Goal: Task Accomplishment & Management: Manage account settings

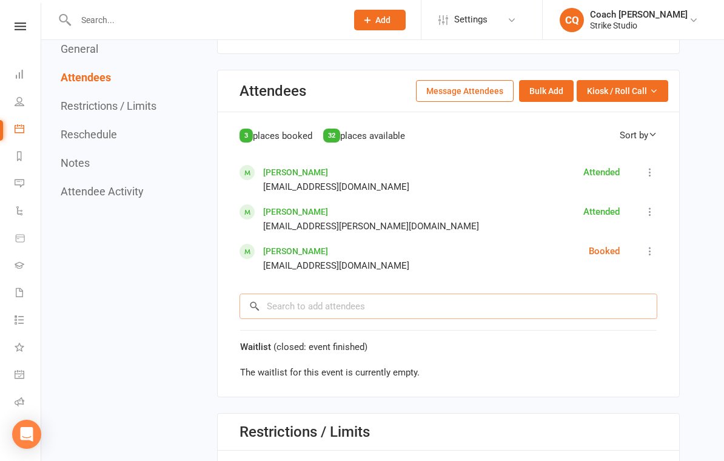
click at [597, 311] on input "search" at bounding box center [449, 306] width 418 height 25
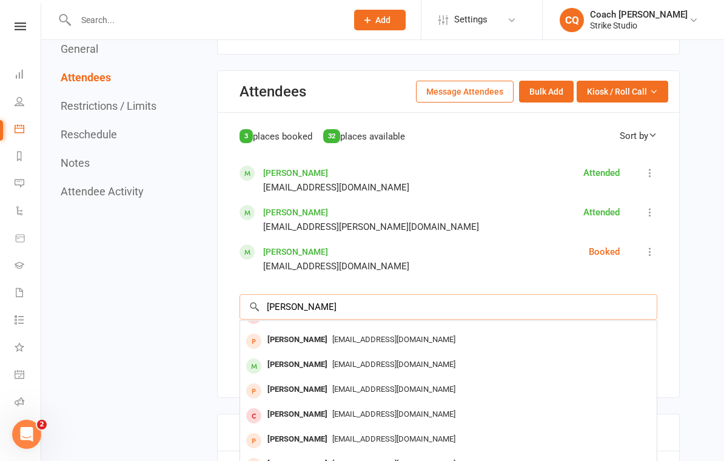
scroll to position [42, 0]
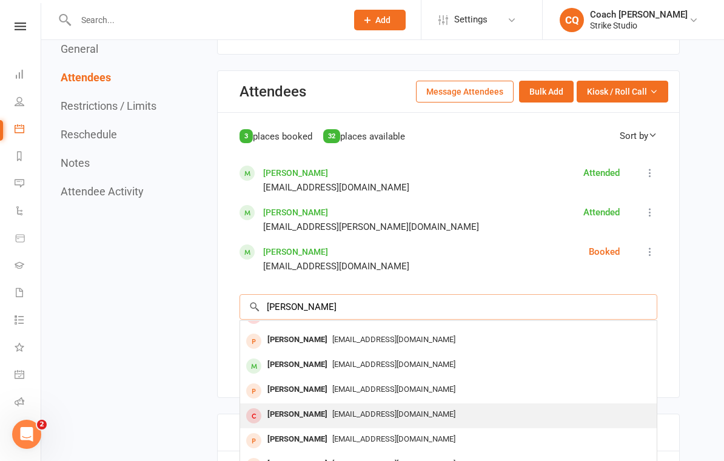
type input "[PERSON_NAME]"
click at [417, 410] on span "[EMAIL_ADDRESS][DOMAIN_NAME]" at bounding box center [394, 414] width 123 height 9
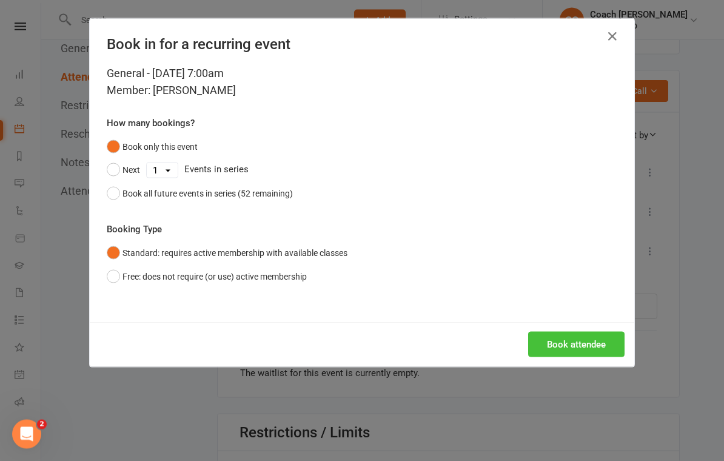
click at [606, 356] on button "Book attendee" at bounding box center [576, 344] width 96 height 25
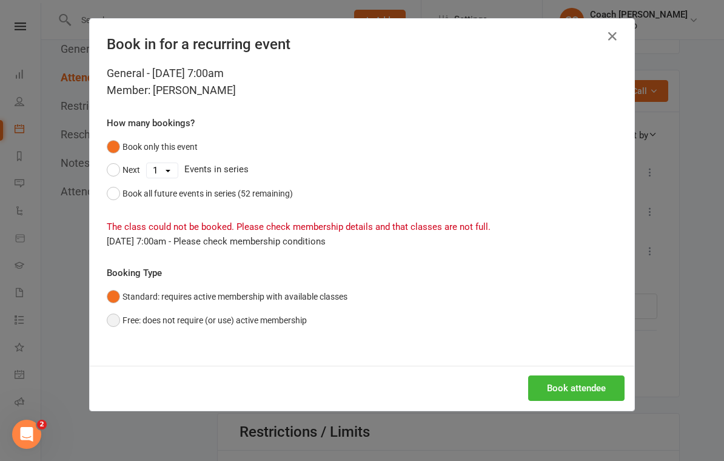
click at [114, 320] on button "Free: does not require (or use) active membership" at bounding box center [207, 320] width 200 height 23
click at [582, 385] on button "Book attendee" at bounding box center [576, 388] width 96 height 25
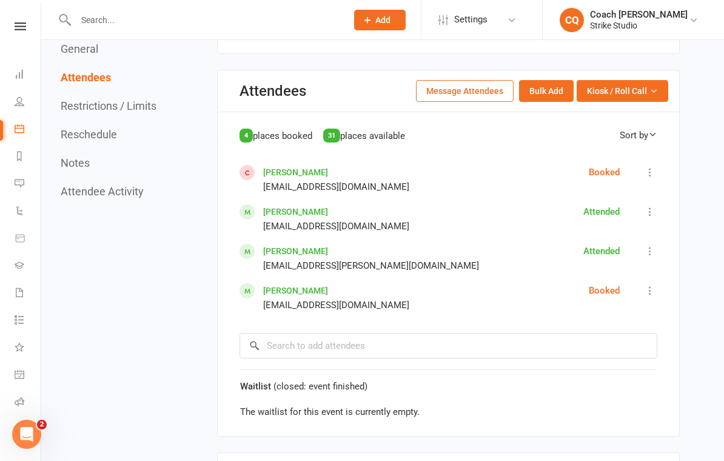
click at [654, 166] on icon at bounding box center [650, 172] width 12 height 12
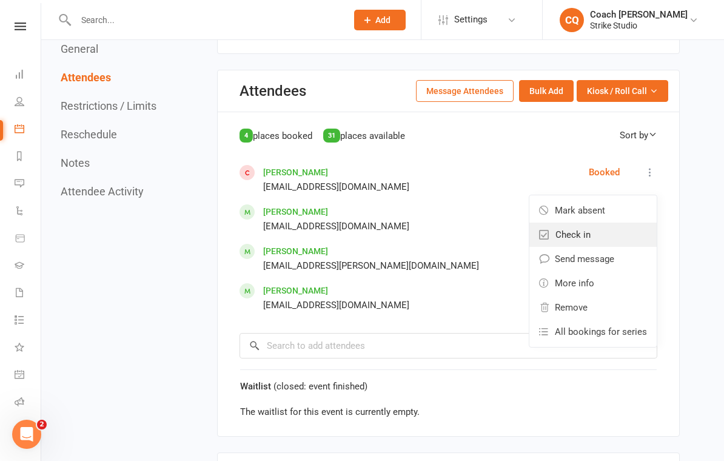
click at [621, 227] on link "Check in" at bounding box center [593, 235] width 127 height 24
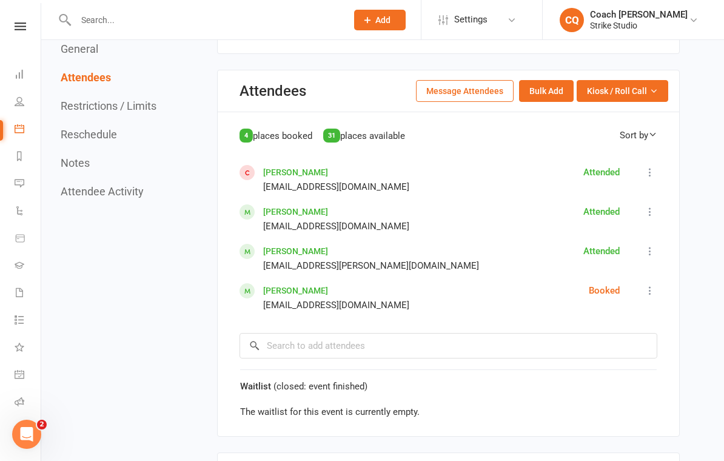
click at [649, 285] on icon at bounding box center [650, 291] width 12 height 12
click at [297, 167] on link "[PERSON_NAME]" at bounding box center [295, 172] width 65 height 10
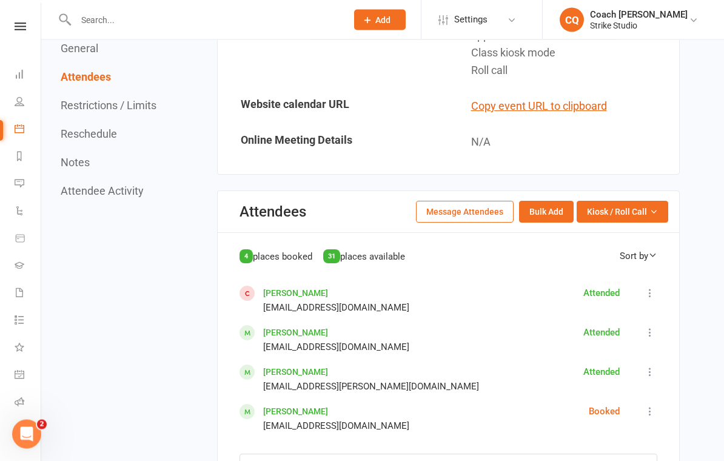
click at [647, 288] on icon at bounding box center [650, 294] width 12 height 12
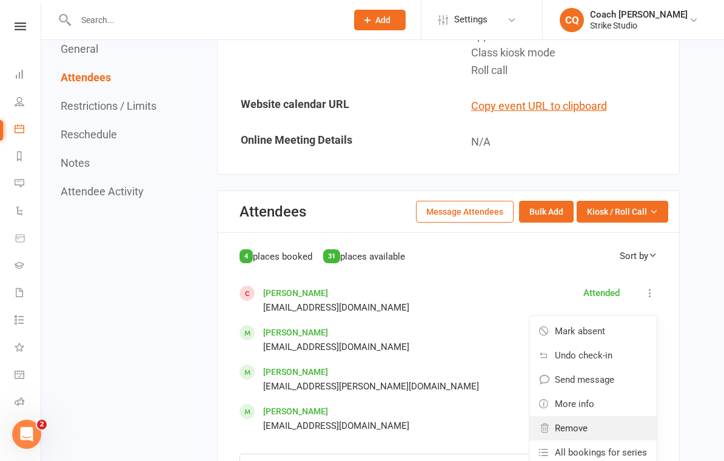
click at [627, 424] on link "Remove" at bounding box center [593, 428] width 127 height 24
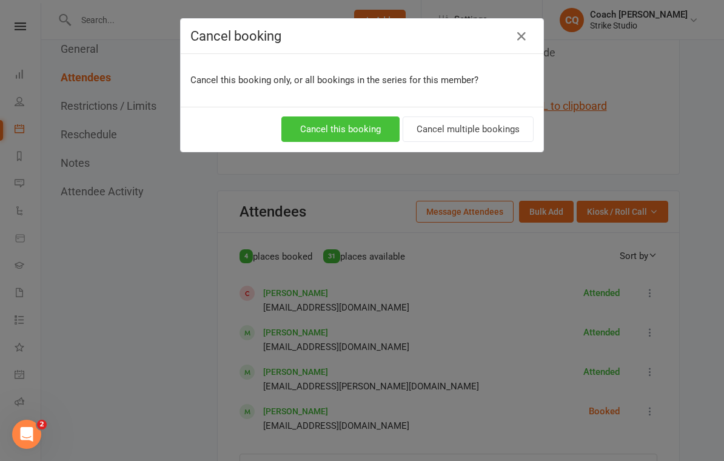
click at [381, 126] on button "Cancel this booking" at bounding box center [341, 128] width 118 height 25
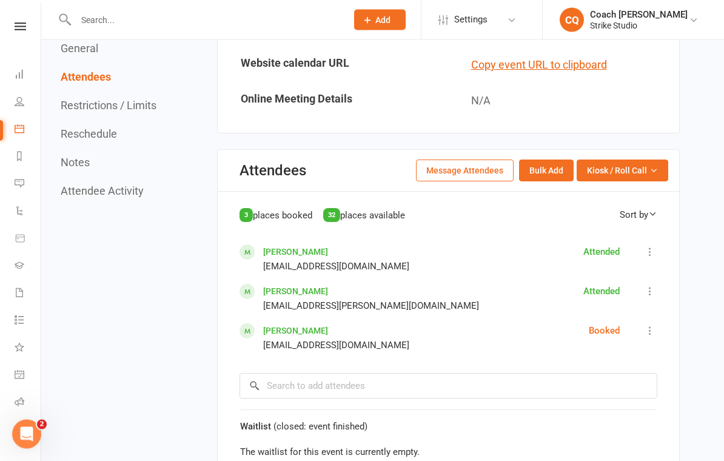
scroll to position [653, 0]
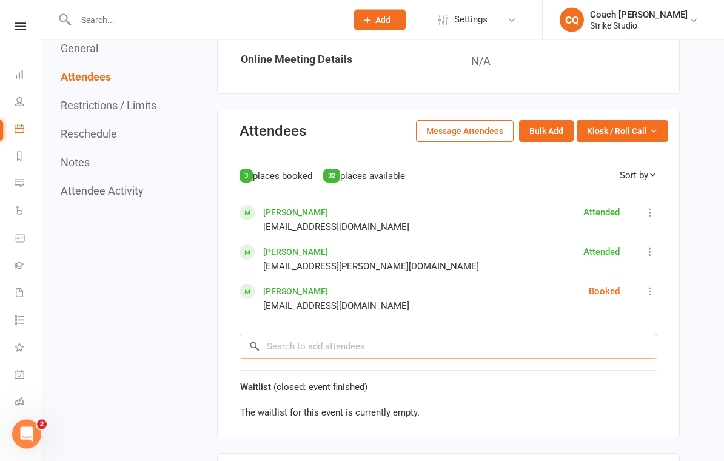
click at [474, 335] on input "search" at bounding box center [449, 346] width 418 height 25
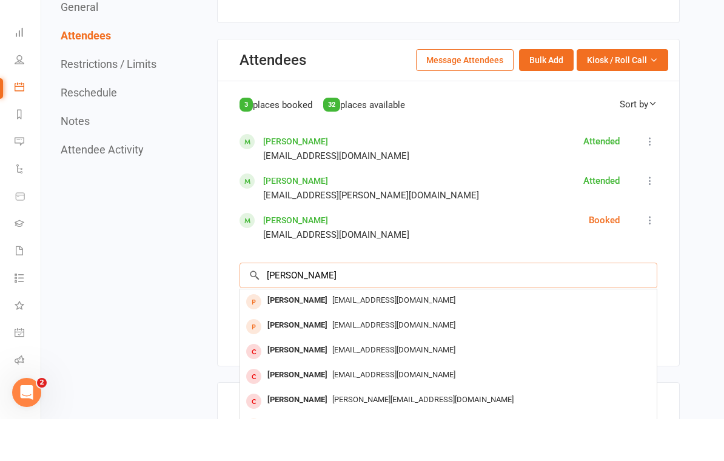
scroll to position [713, 0]
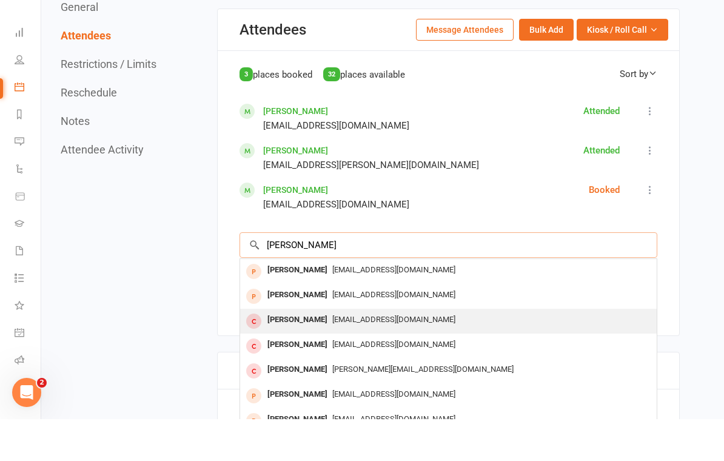
type input "[PERSON_NAME]"
click at [425, 353] on div "[EMAIL_ADDRESS][DOMAIN_NAME]" at bounding box center [448, 362] width 407 height 18
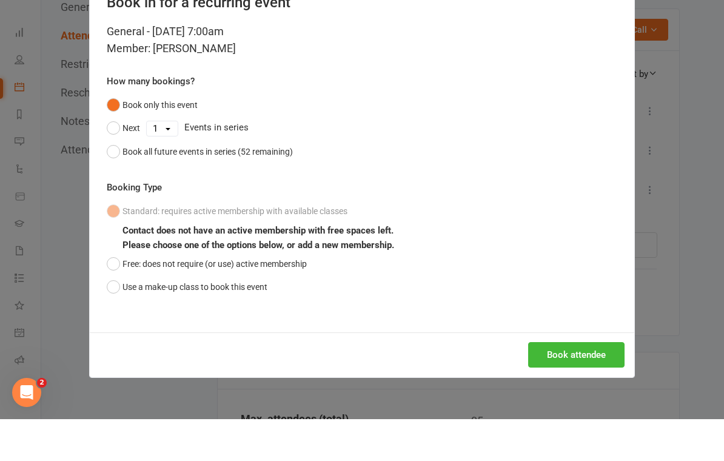
scroll to position [755, 0]
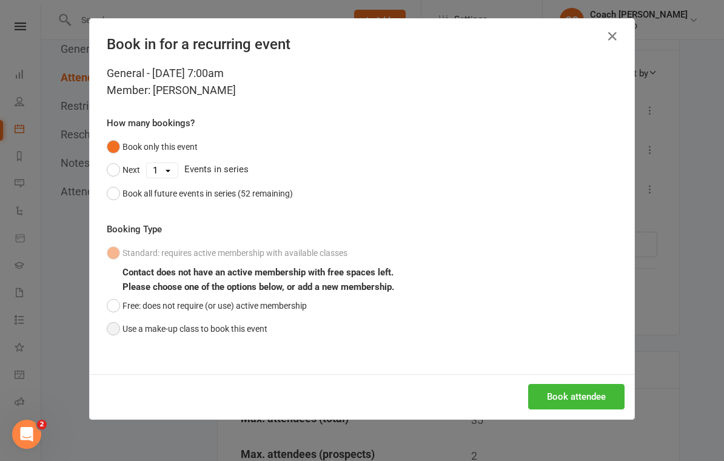
click at [268, 326] on button "Use a make-up class to book this event" at bounding box center [187, 328] width 161 height 23
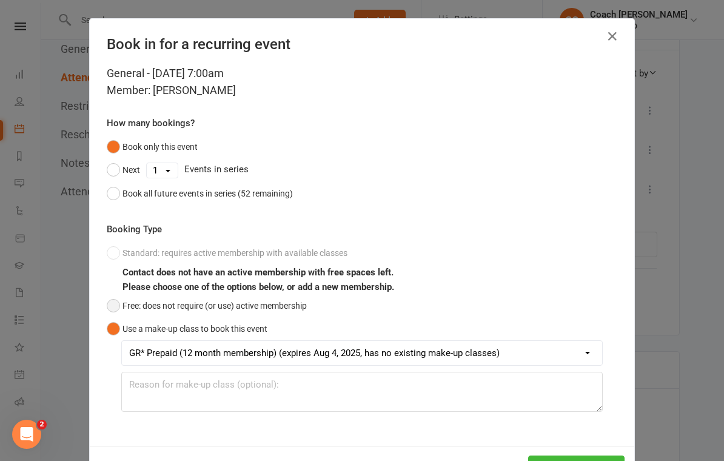
click at [288, 301] on button "Free: does not require (or use) active membership" at bounding box center [207, 305] width 200 height 23
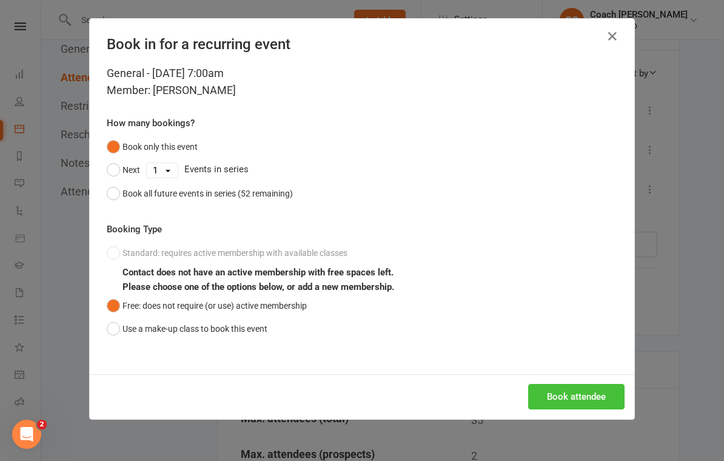
click at [569, 395] on button "Book attendee" at bounding box center [576, 396] width 96 height 25
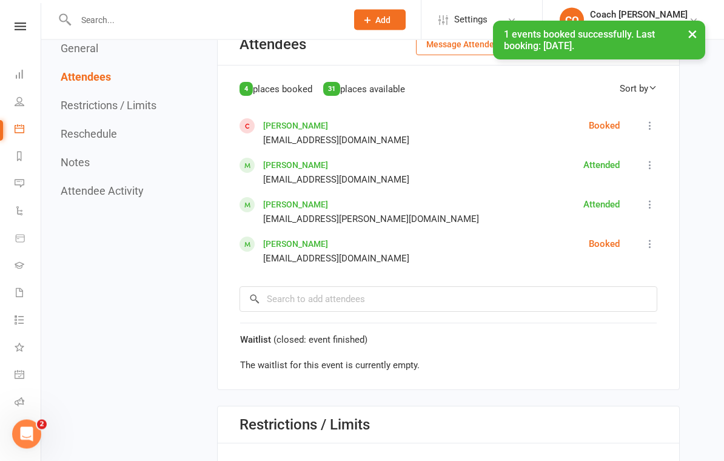
scroll to position [677, 0]
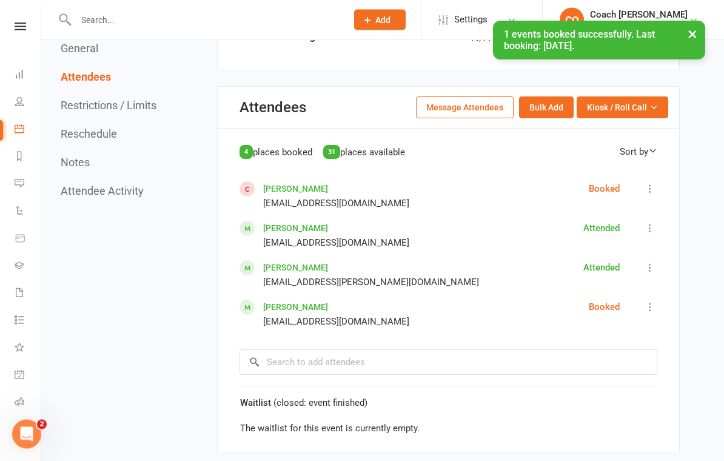
click at [314, 184] on link "[PERSON_NAME]" at bounding box center [295, 189] width 65 height 10
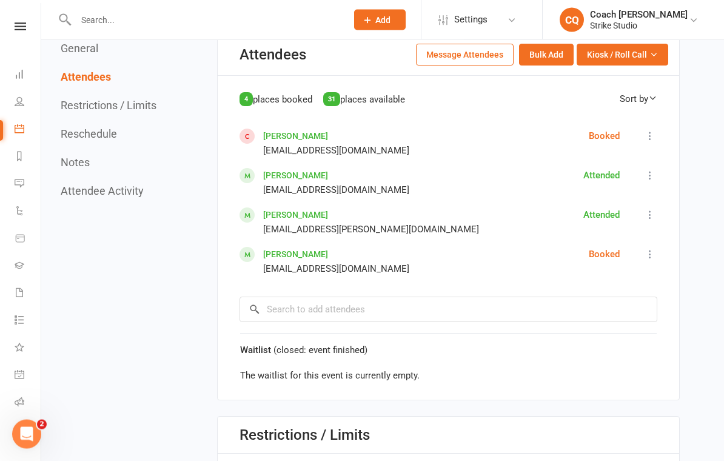
scroll to position [721, 0]
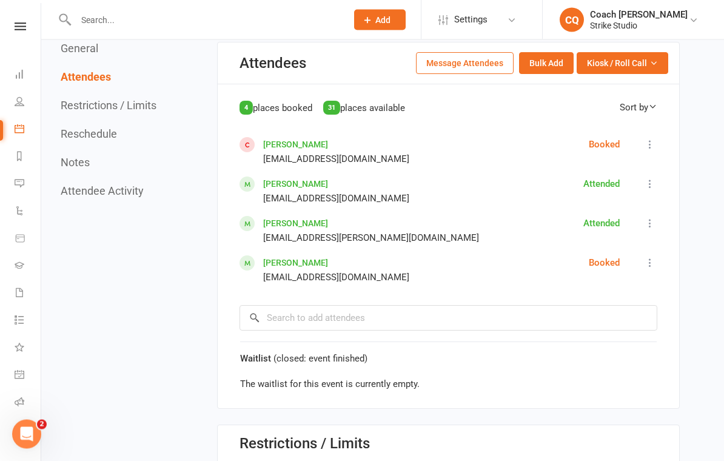
click at [644, 138] on button at bounding box center [650, 145] width 15 height 15
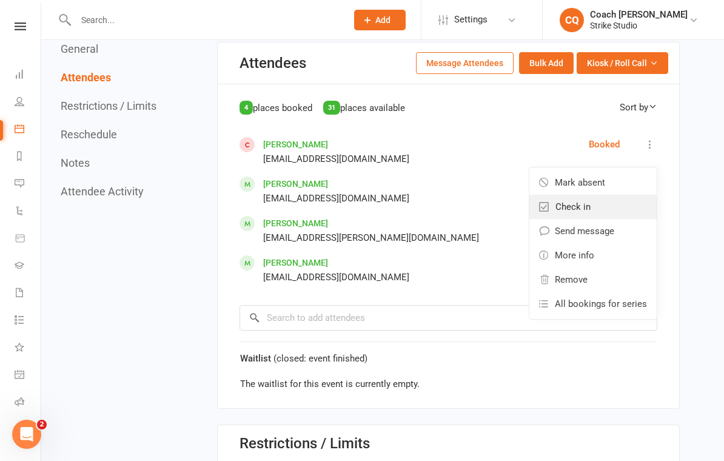
click at [609, 202] on link "Check in" at bounding box center [593, 207] width 127 height 24
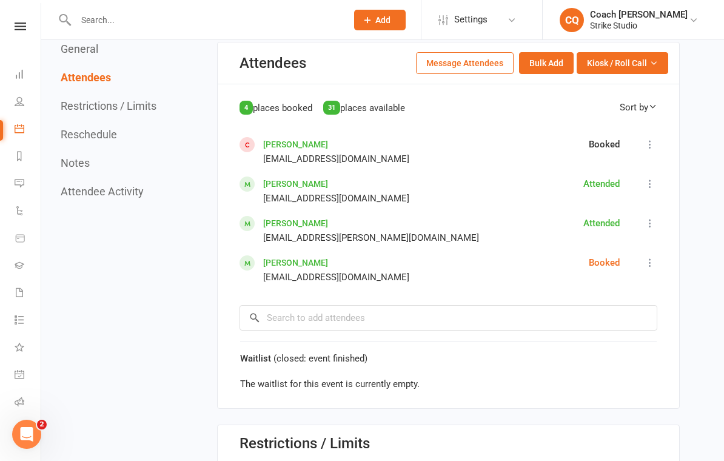
click at [647, 257] on icon at bounding box center [650, 263] width 12 height 12
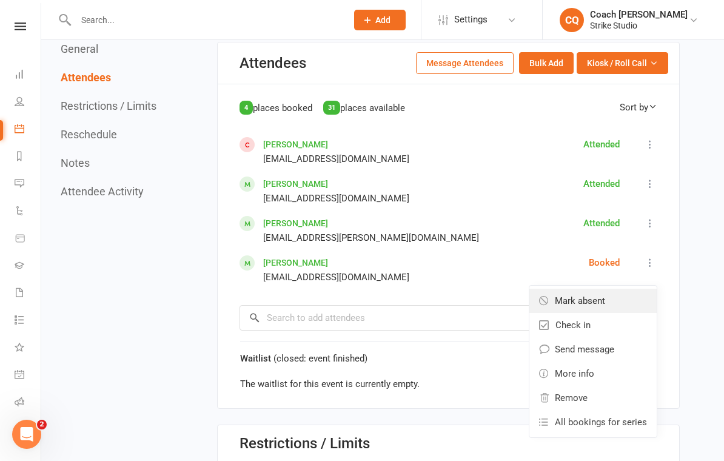
click at [627, 294] on link "Mark absent" at bounding box center [593, 301] width 127 height 24
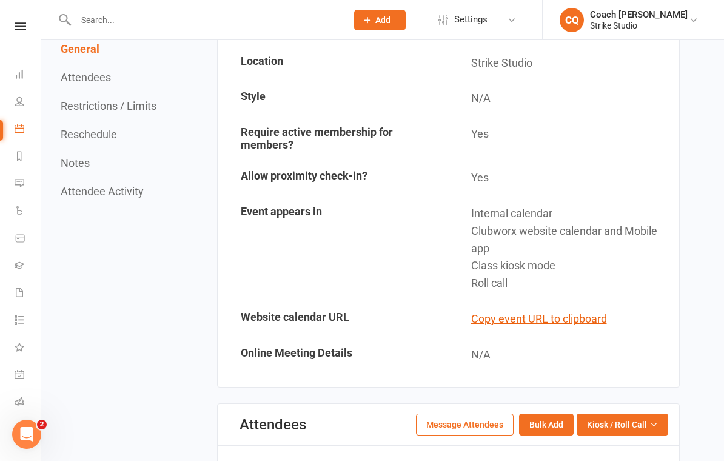
click at [74, 77] on button "Attendees" at bounding box center [86, 77] width 50 height 13
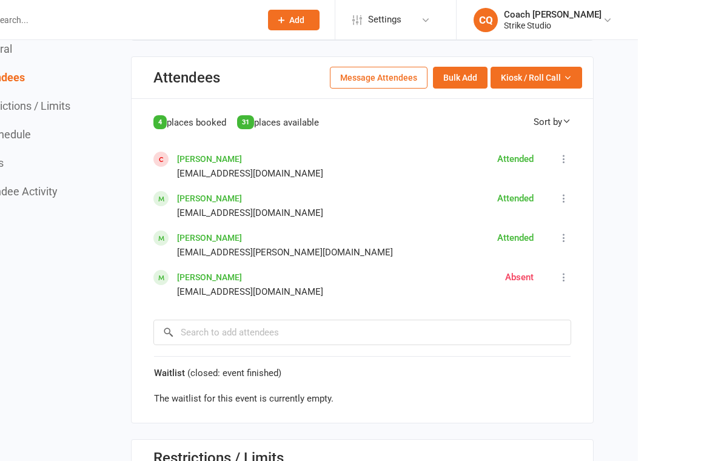
scroll to position [709, 0]
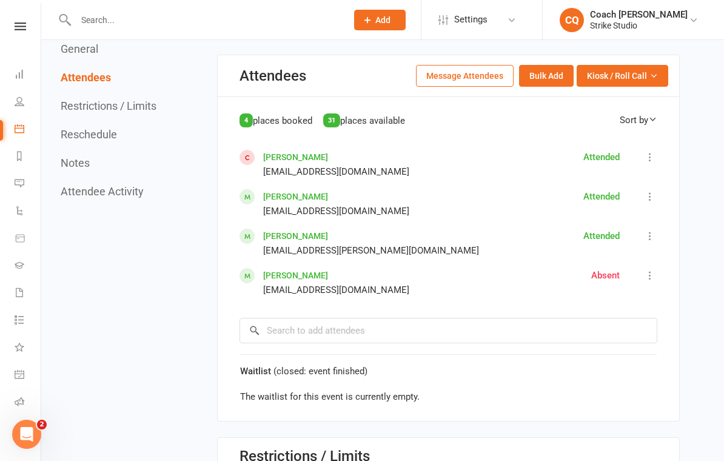
click at [17, 137] on link "Calendar" at bounding box center [28, 129] width 27 height 27
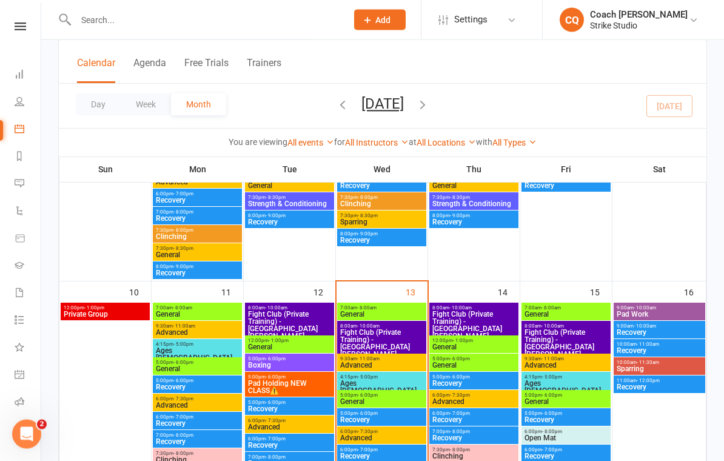
scroll to position [457, 0]
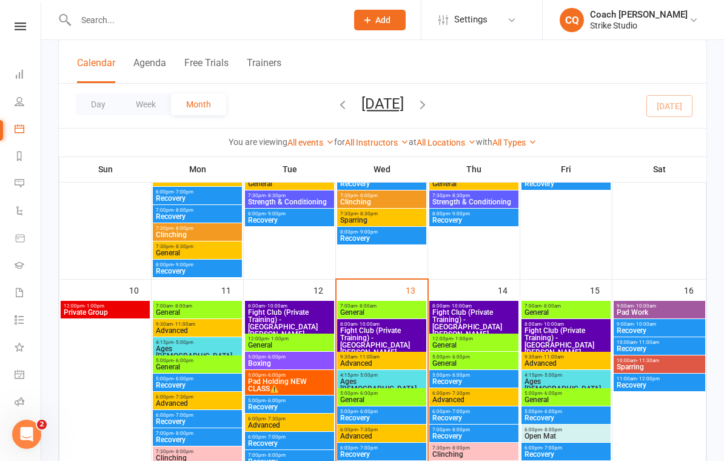
click at [403, 360] on span "Advanced" at bounding box center [382, 363] width 84 height 7
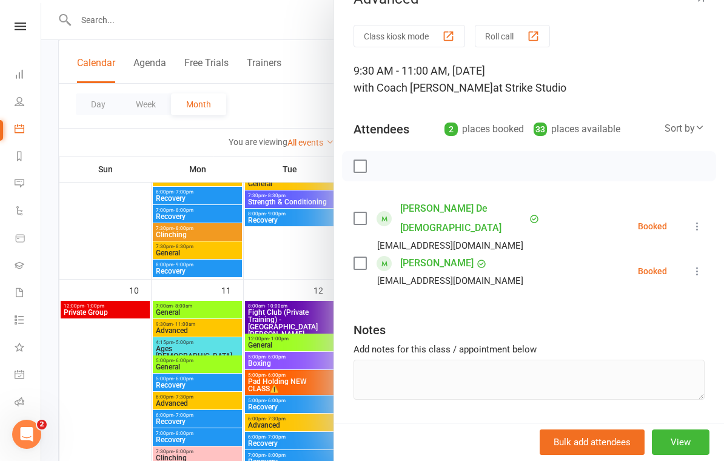
scroll to position [26, 0]
click at [78, 345] on div at bounding box center [382, 230] width 683 height 461
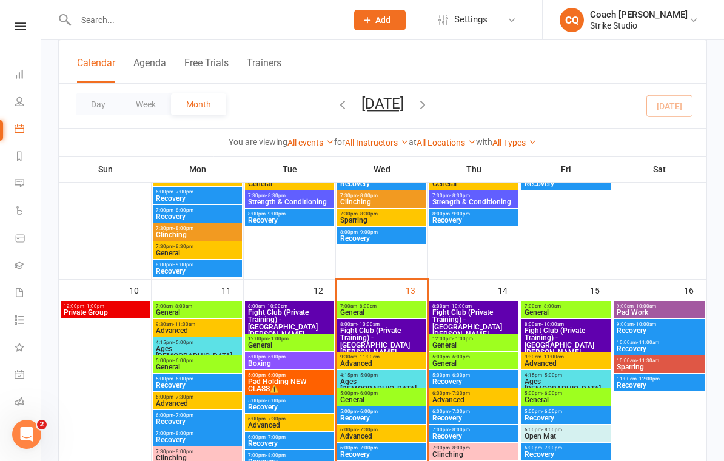
click at [395, 361] on span "Advanced" at bounding box center [382, 363] width 84 height 7
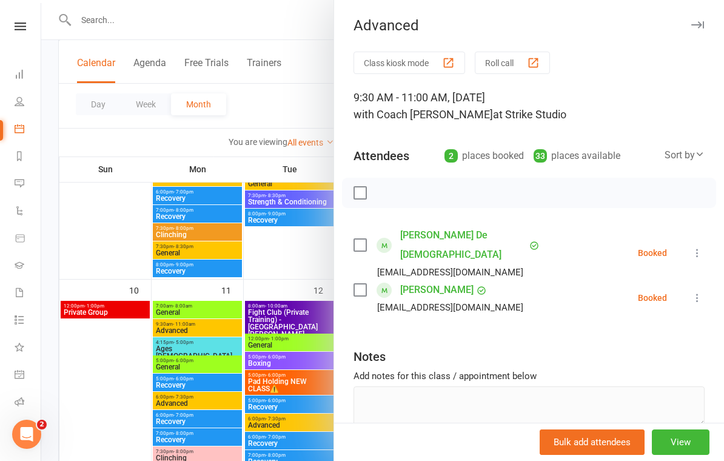
click at [103, 366] on div at bounding box center [382, 230] width 683 height 461
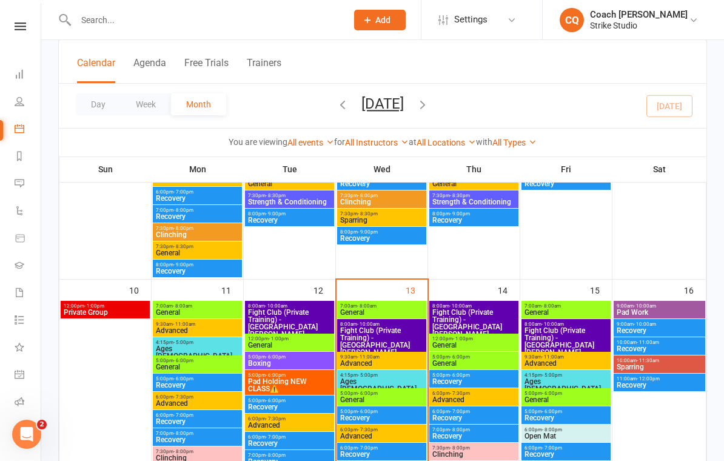
click at [405, 354] on span "9:30am - 11:00am" at bounding box center [382, 356] width 84 height 5
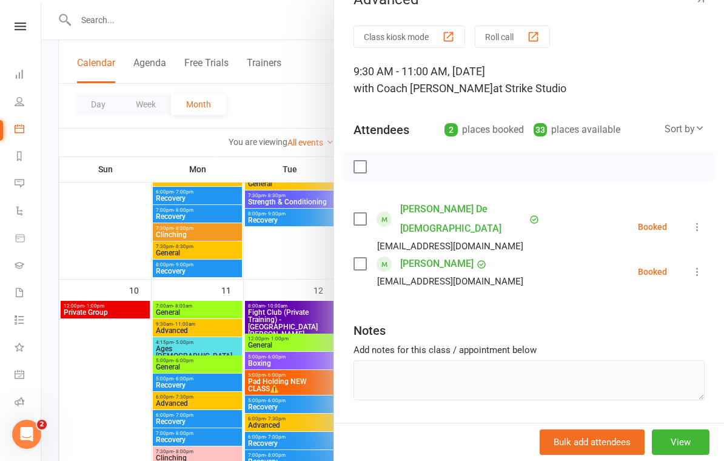
click at [109, 367] on div at bounding box center [382, 230] width 683 height 461
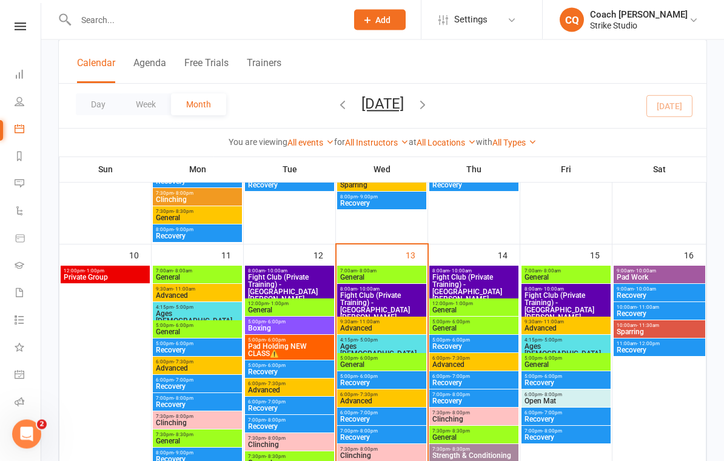
scroll to position [493, 0]
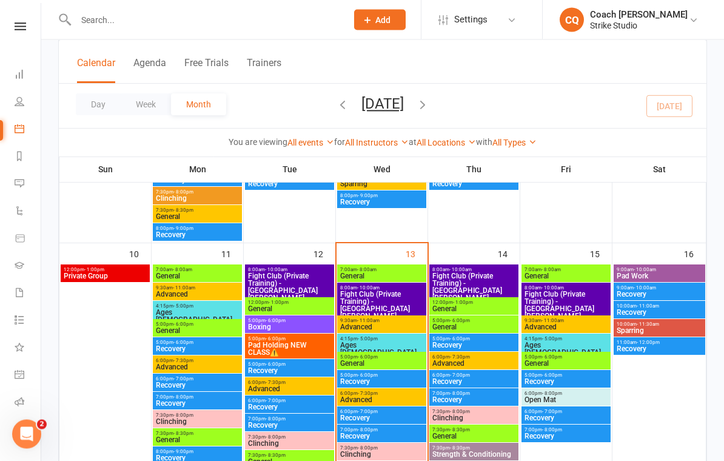
click at [353, 324] on span "Advanced" at bounding box center [382, 327] width 84 height 7
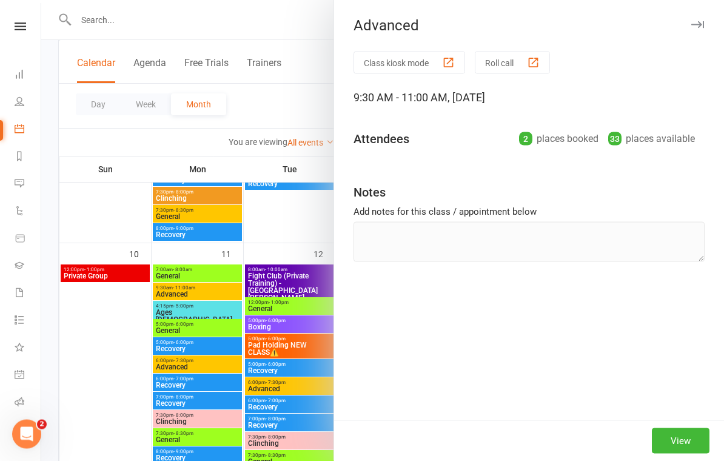
scroll to position [493, 0]
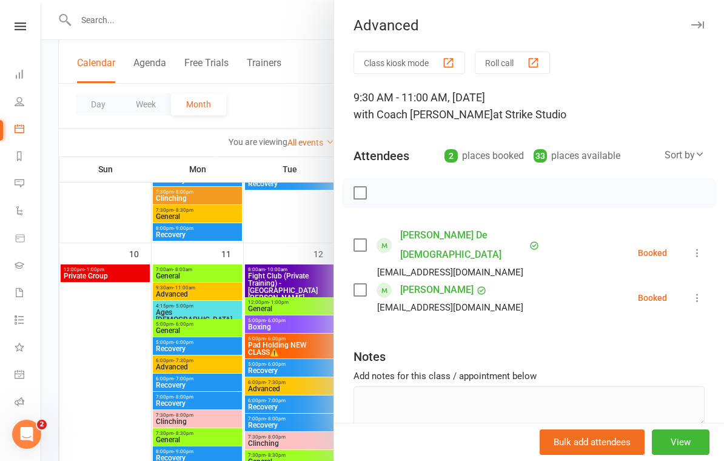
click at [99, 387] on div at bounding box center [382, 230] width 683 height 461
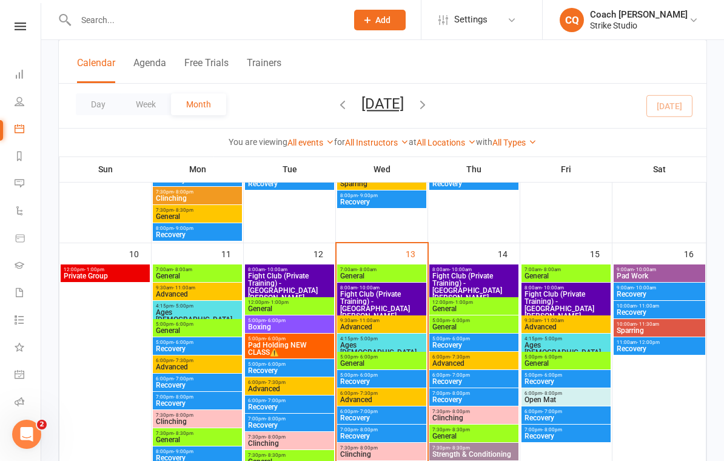
click at [292, 356] on div "5:00pm - 6:00pm Pad Holding NEW CLASS⚠️" at bounding box center [289, 346] width 89 height 25
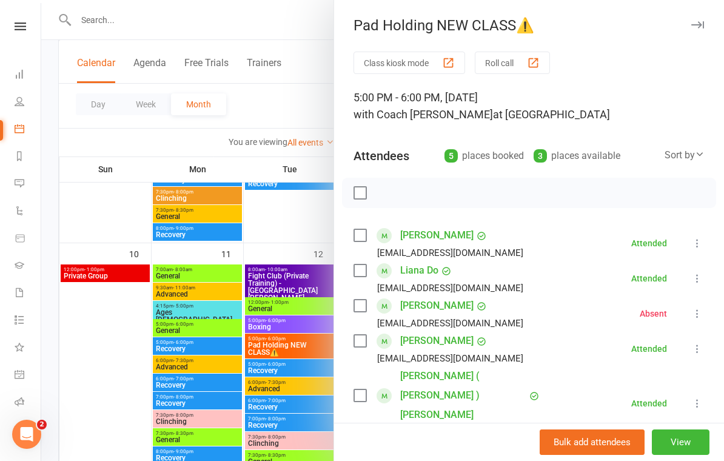
click at [116, 319] on div at bounding box center [382, 230] width 683 height 461
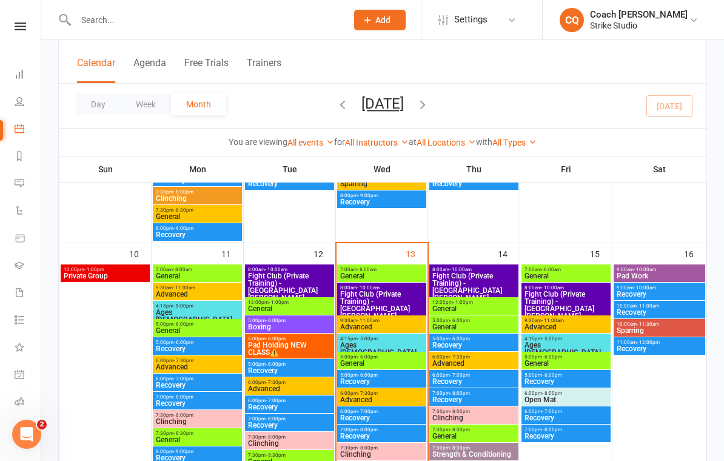
click at [363, 274] on span "General" at bounding box center [382, 275] width 84 height 7
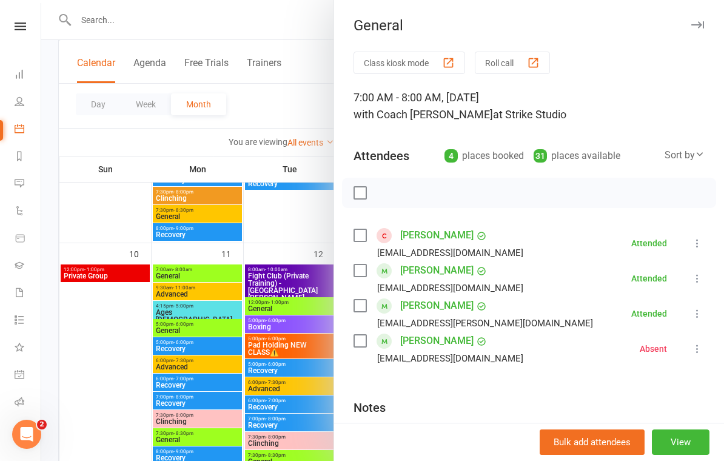
click at [217, 306] on div at bounding box center [382, 230] width 683 height 461
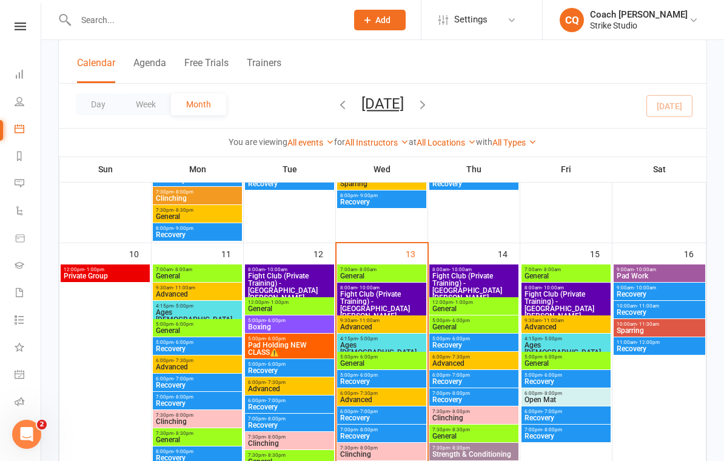
click at [366, 328] on span "Advanced" at bounding box center [382, 326] width 84 height 7
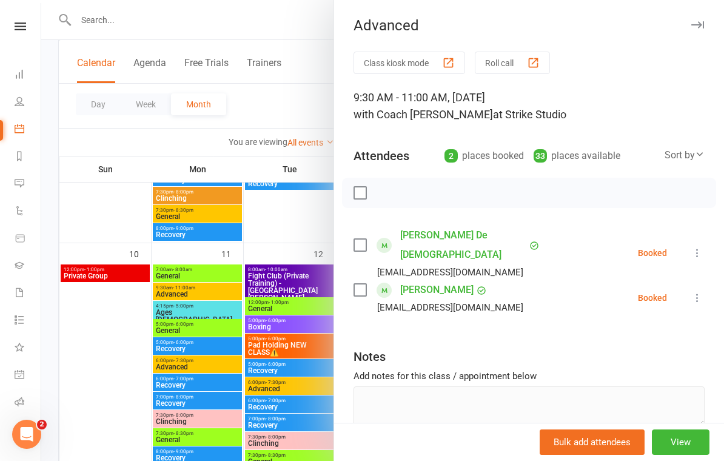
click at [205, 366] on div at bounding box center [382, 230] width 683 height 461
